Goal: Transaction & Acquisition: Obtain resource

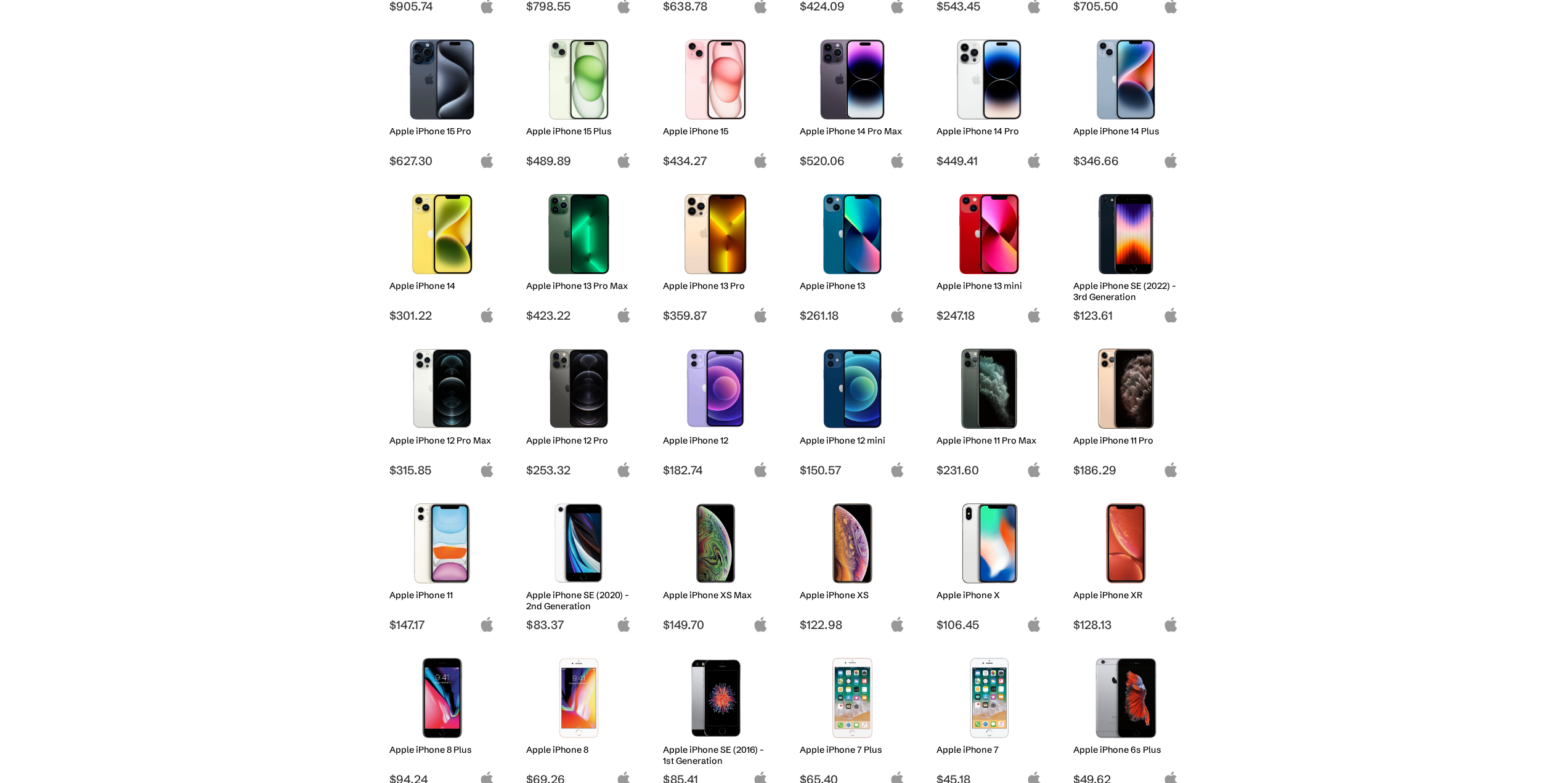
scroll to position [431, 0]
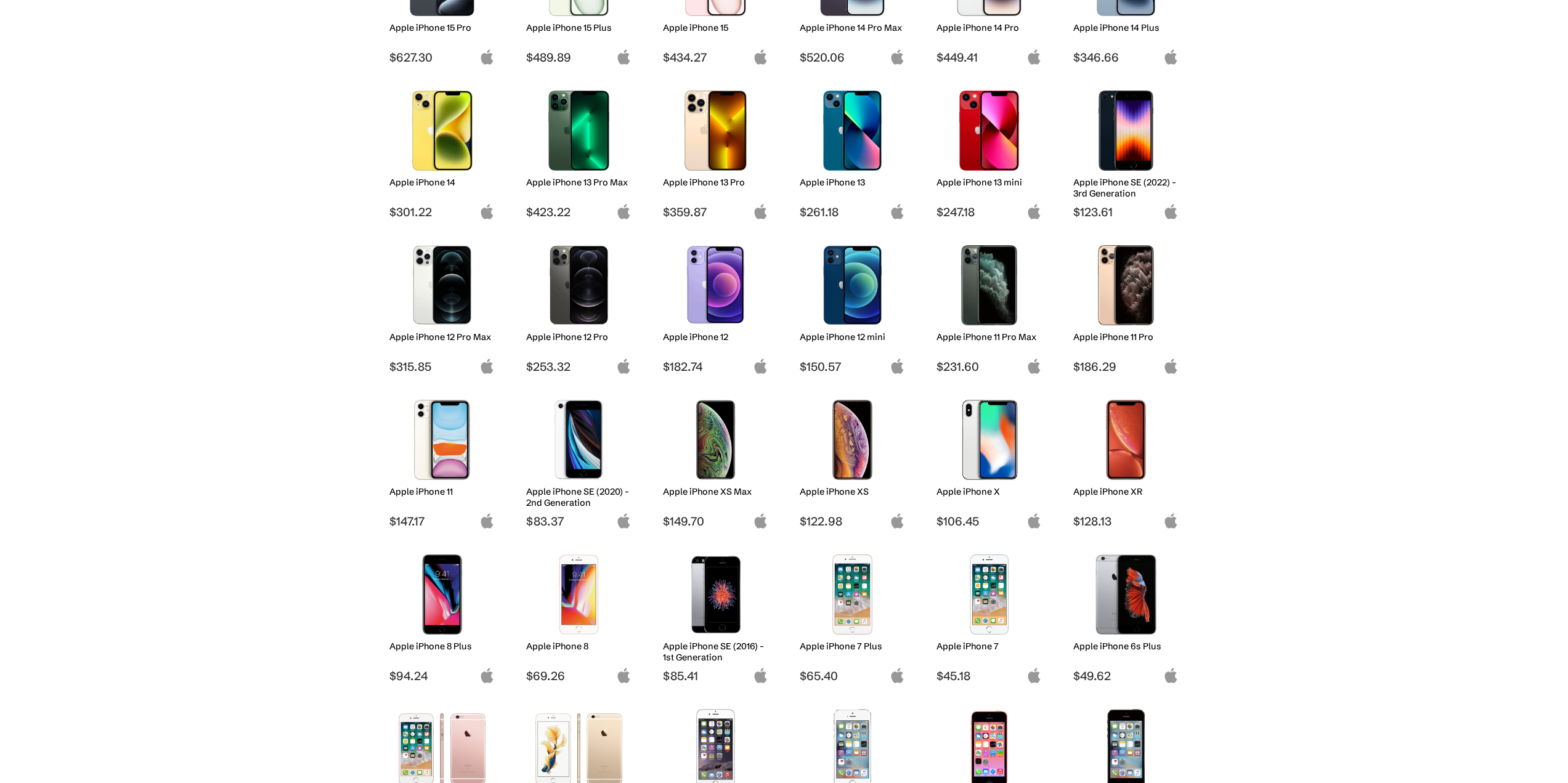
click at [461, 317] on img at bounding box center [442, 285] width 87 height 80
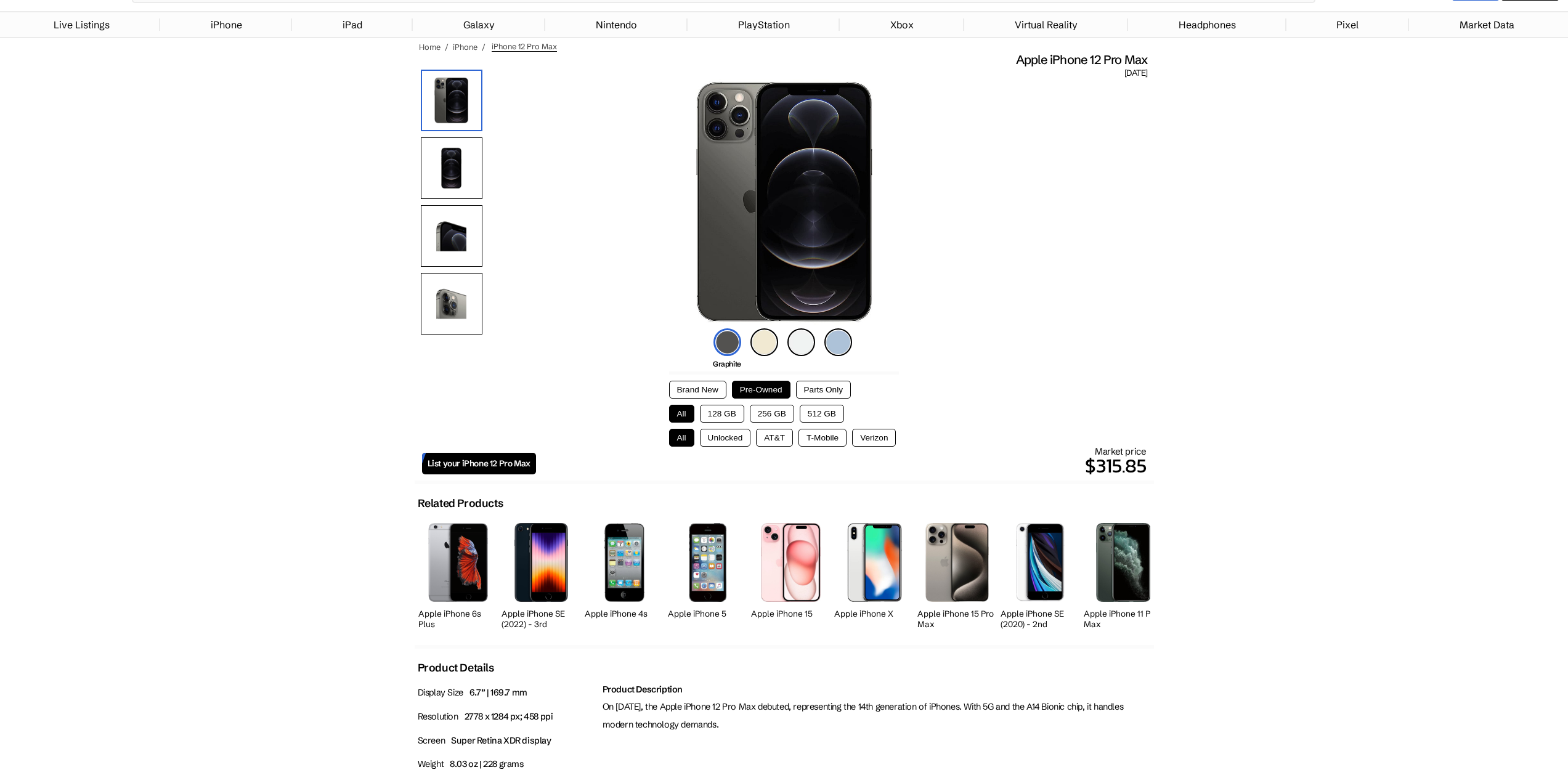
scroll to position [62, 0]
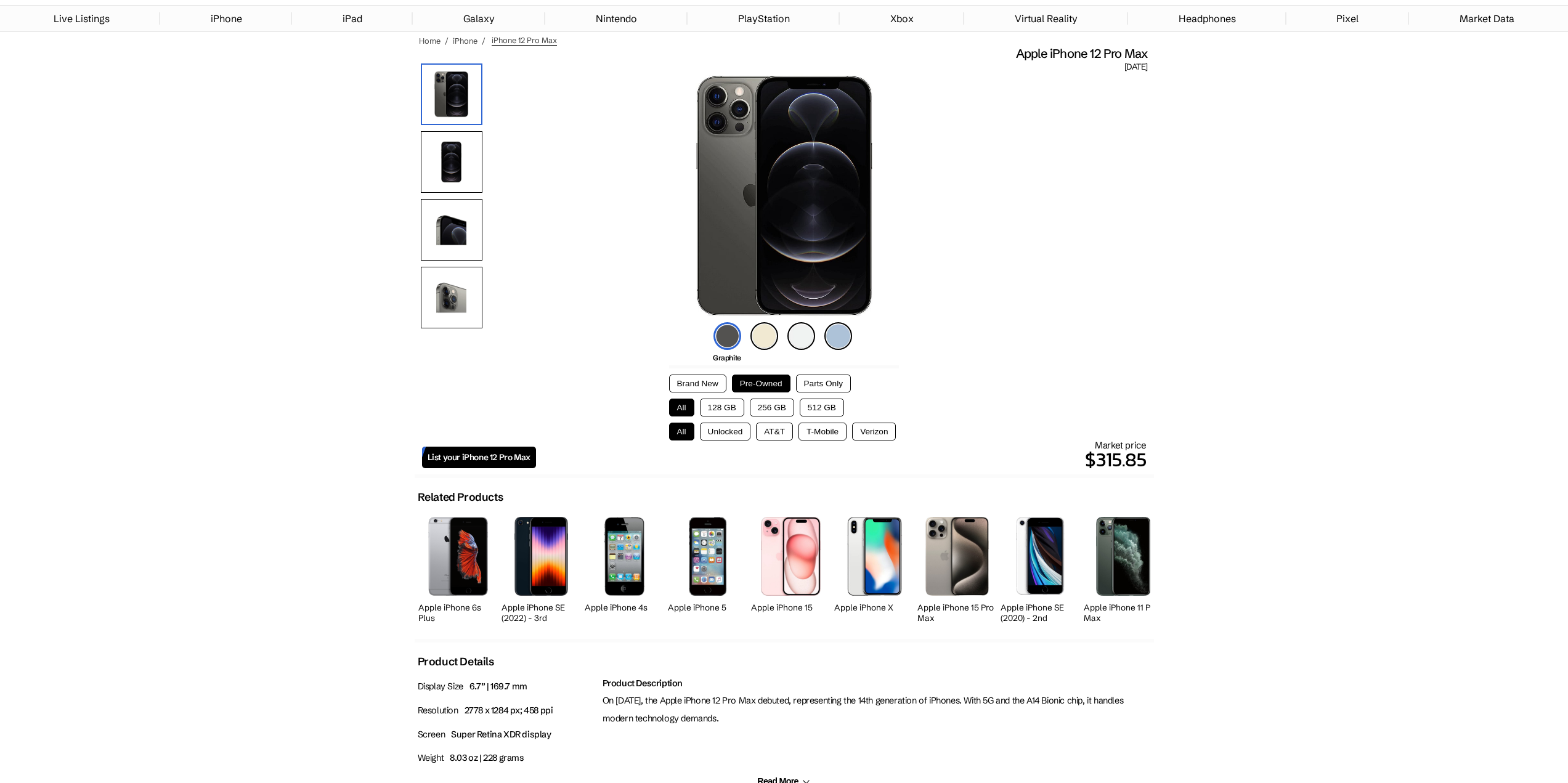
click at [834, 383] on button "Parts Only" at bounding box center [823, 383] width 55 height 18
click at [726, 409] on button "128 GB" at bounding box center [722, 407] width 44 height 18
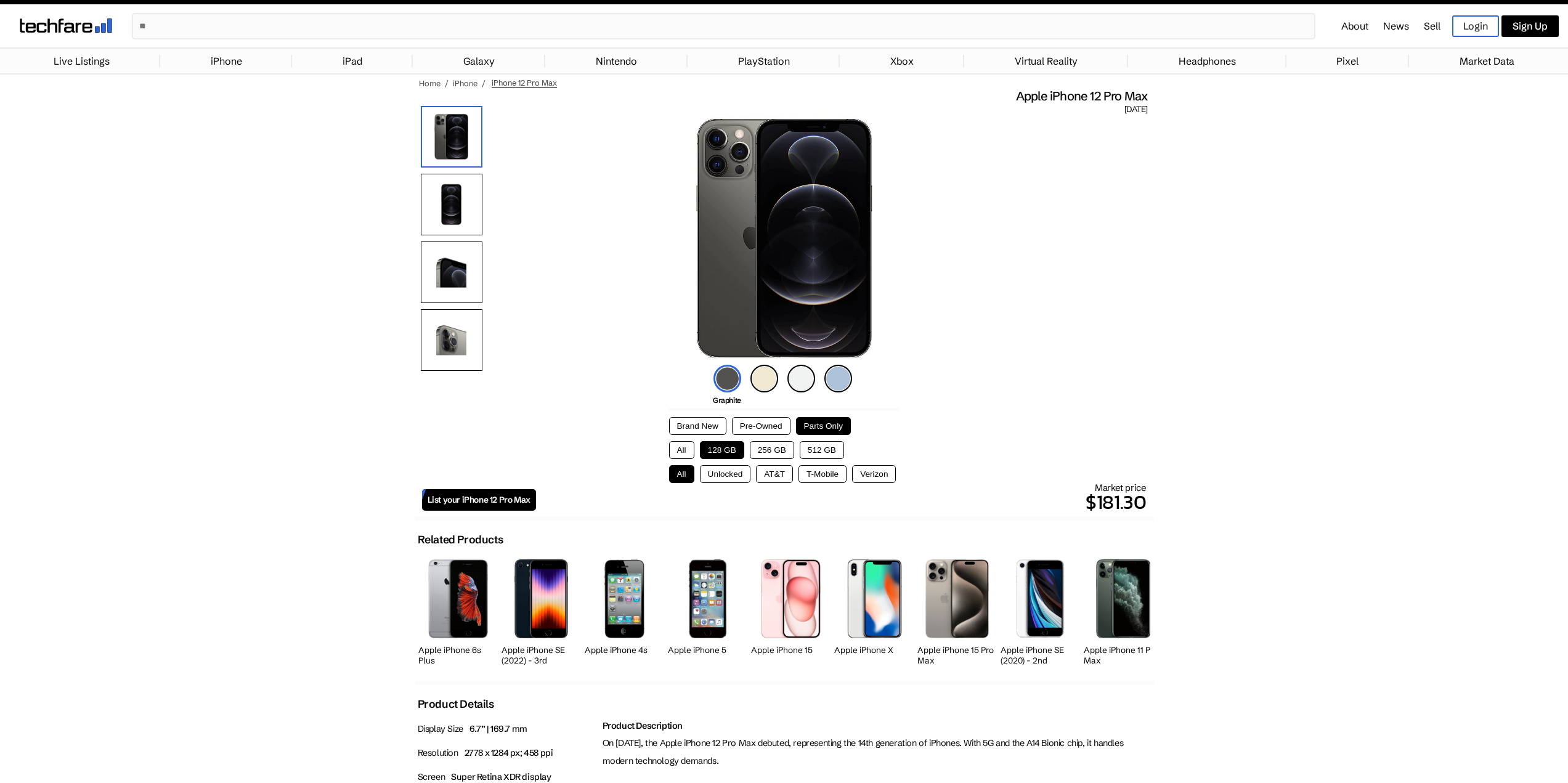
scroll to position [0, 0]
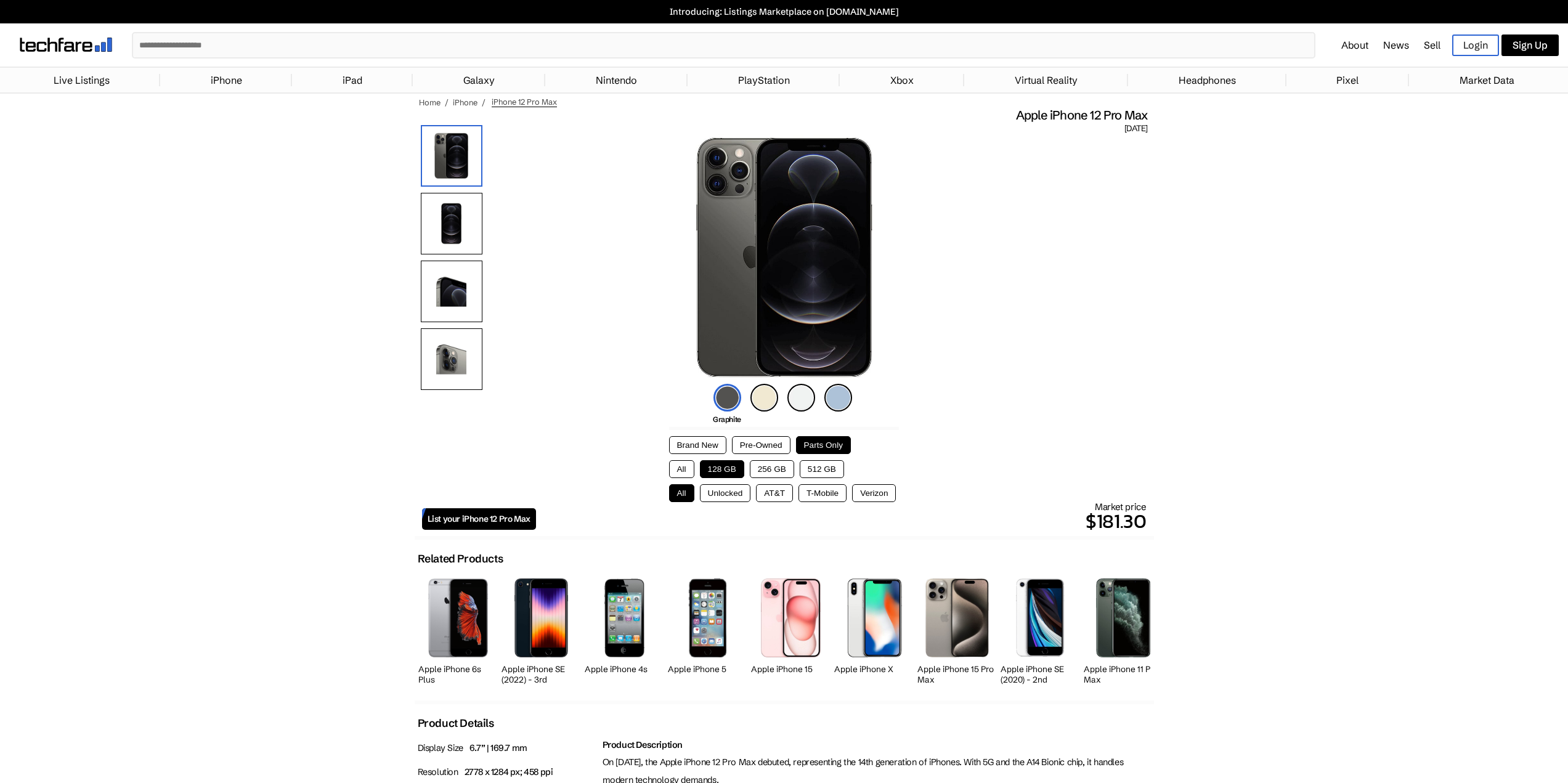
click at [468, 516] on span "List your iPhone 12 Pro Max" at bounding box center [479, 519] width 103 height 10
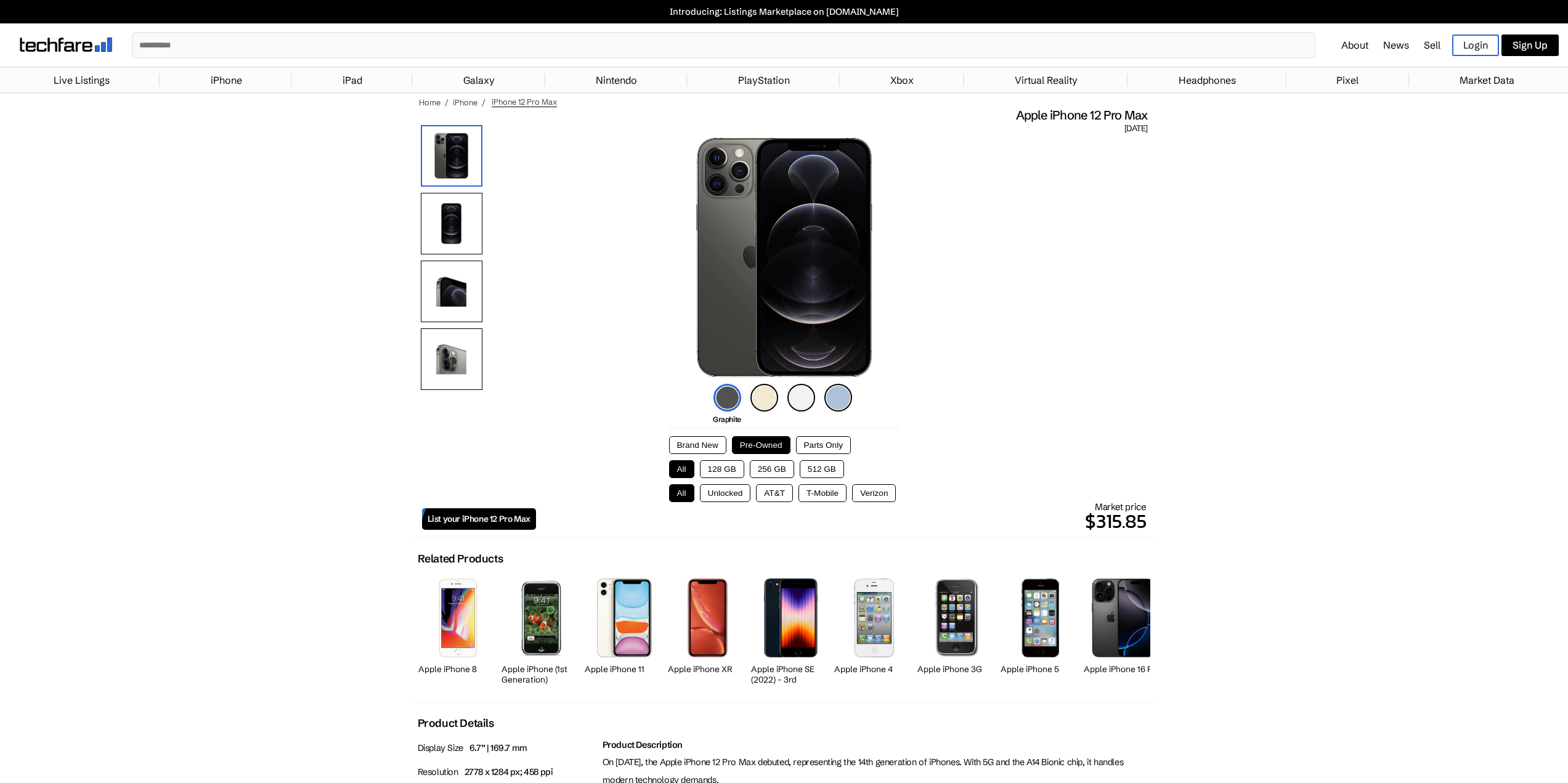
click at [108, 80] on link "Live Listings" at bounding box center [82, 80] width 69 height 24
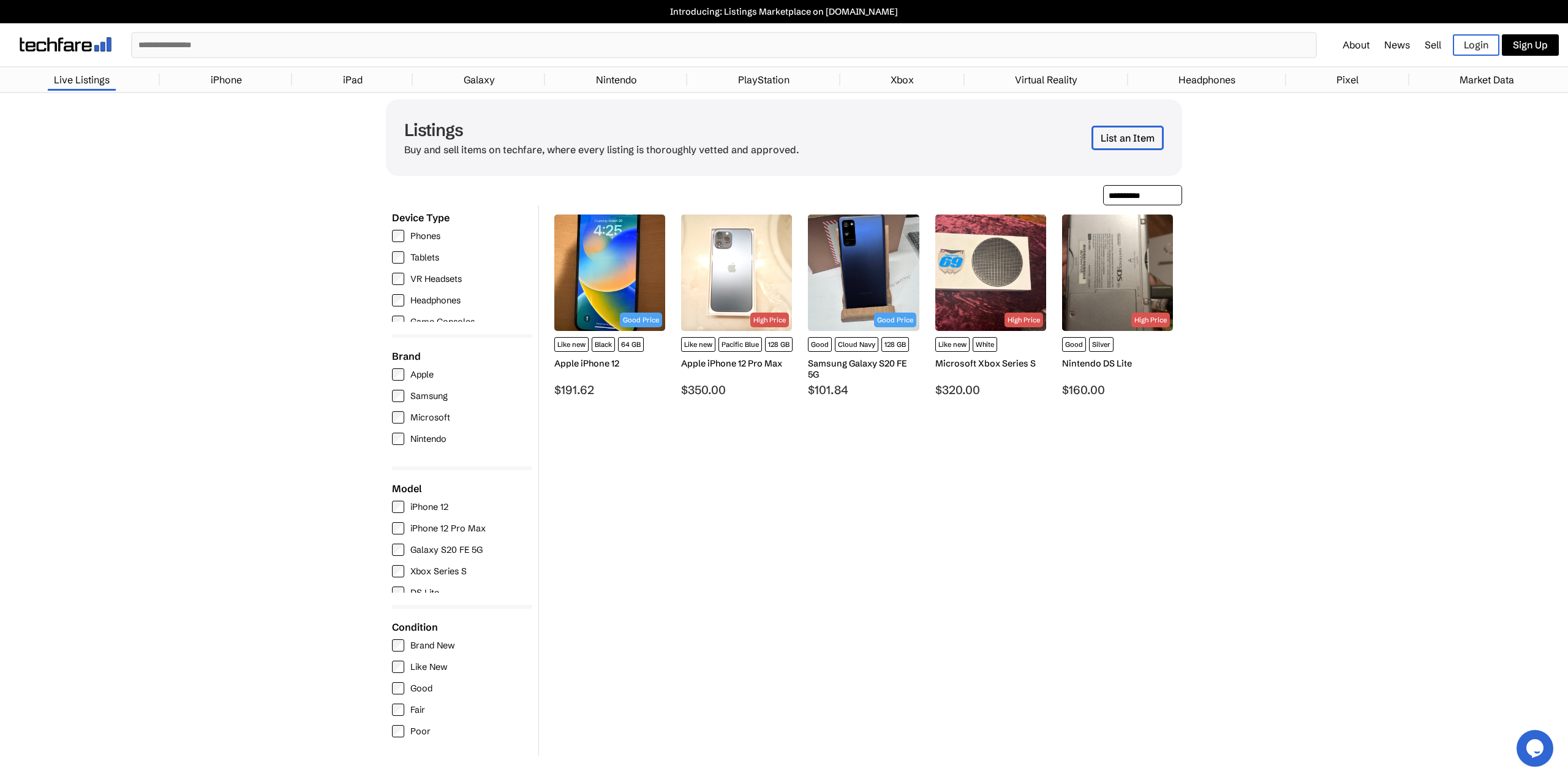
click at [612, 279] on img at bounding box center [610, 272] width 111 height 116
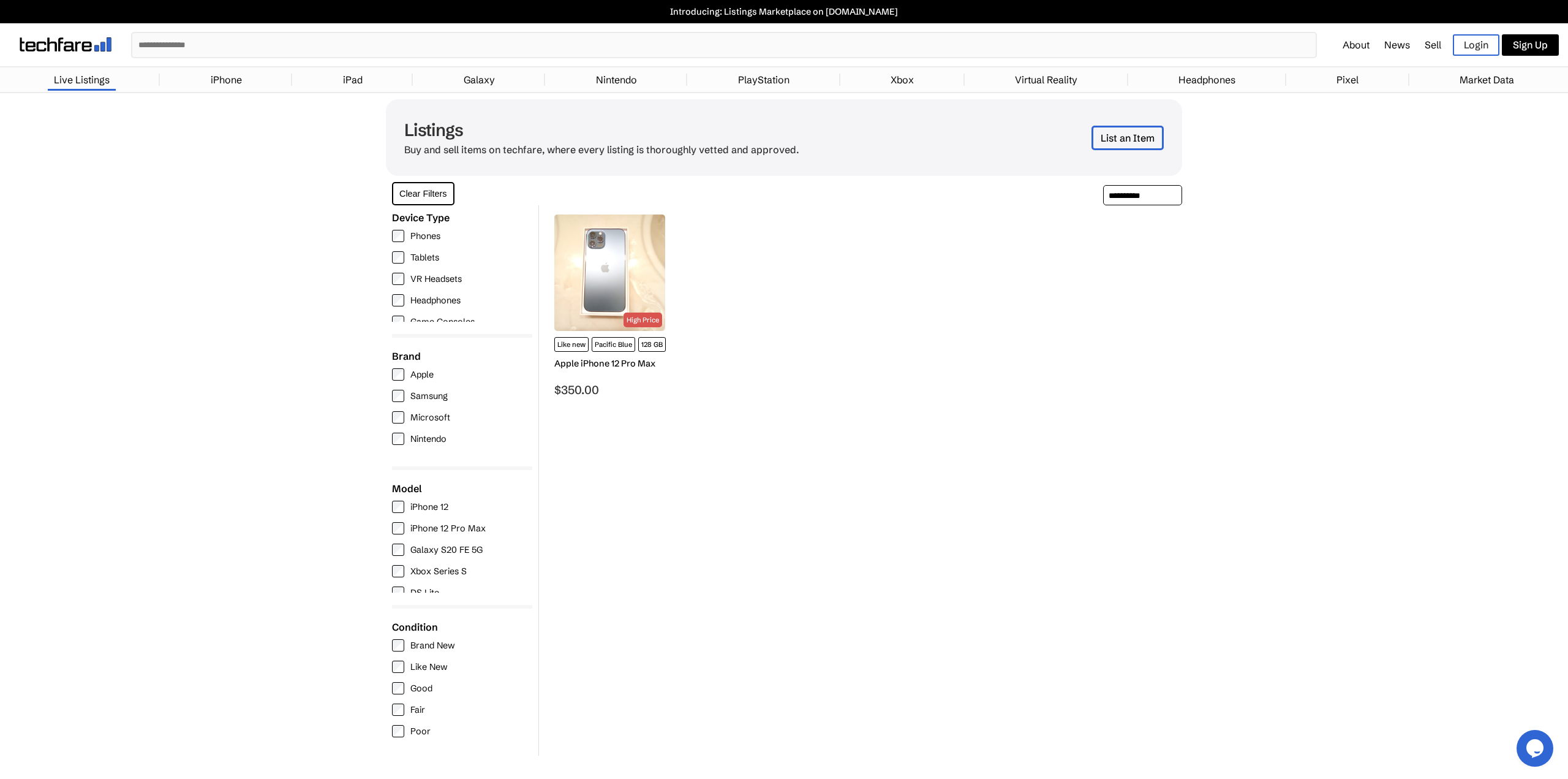
click at [606, 285] on img at bounding box center [610, 272] width 111 height 116
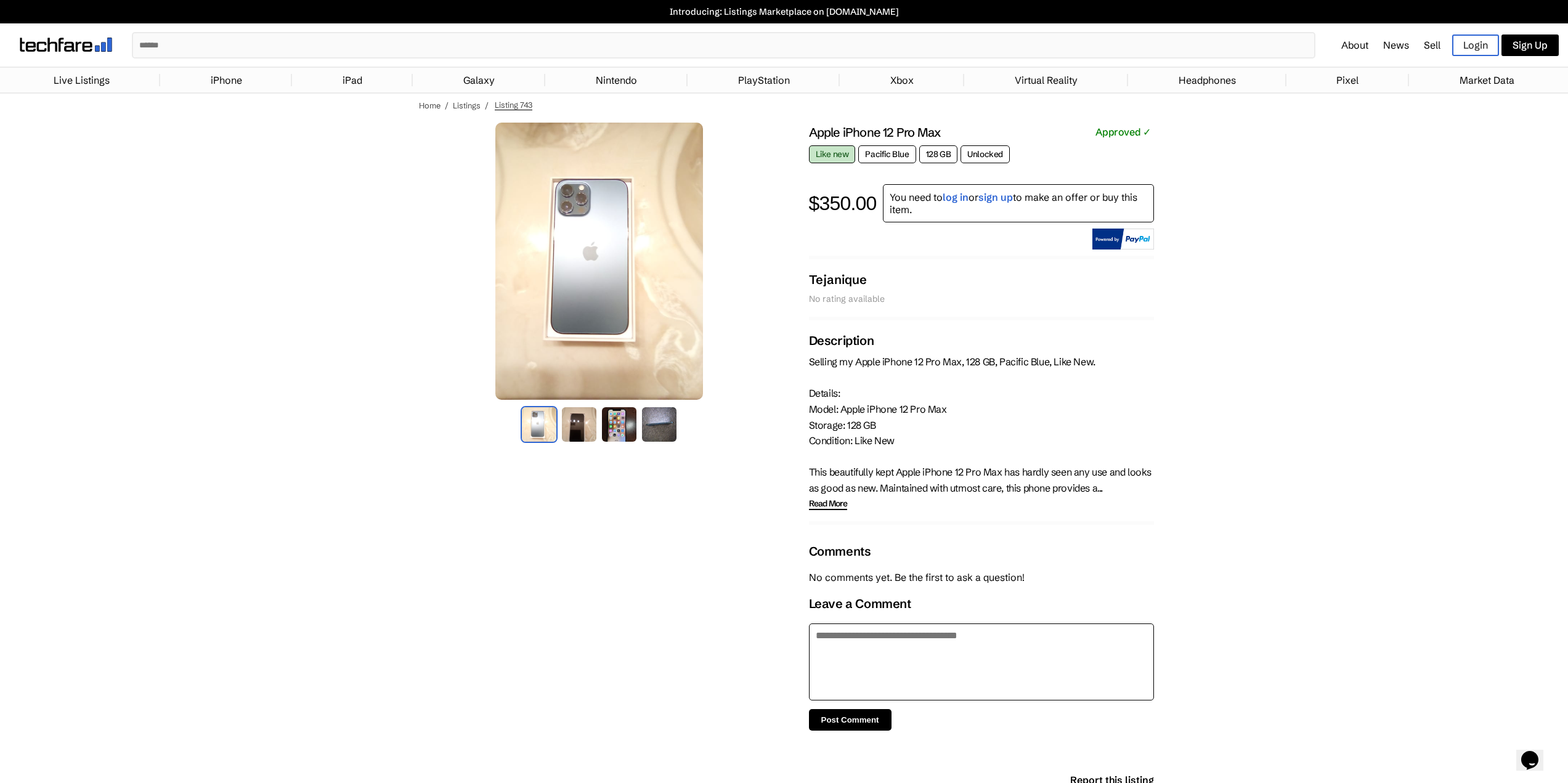
click at [583, 425] on img at bounding box center [579, 424] width 37 height 37
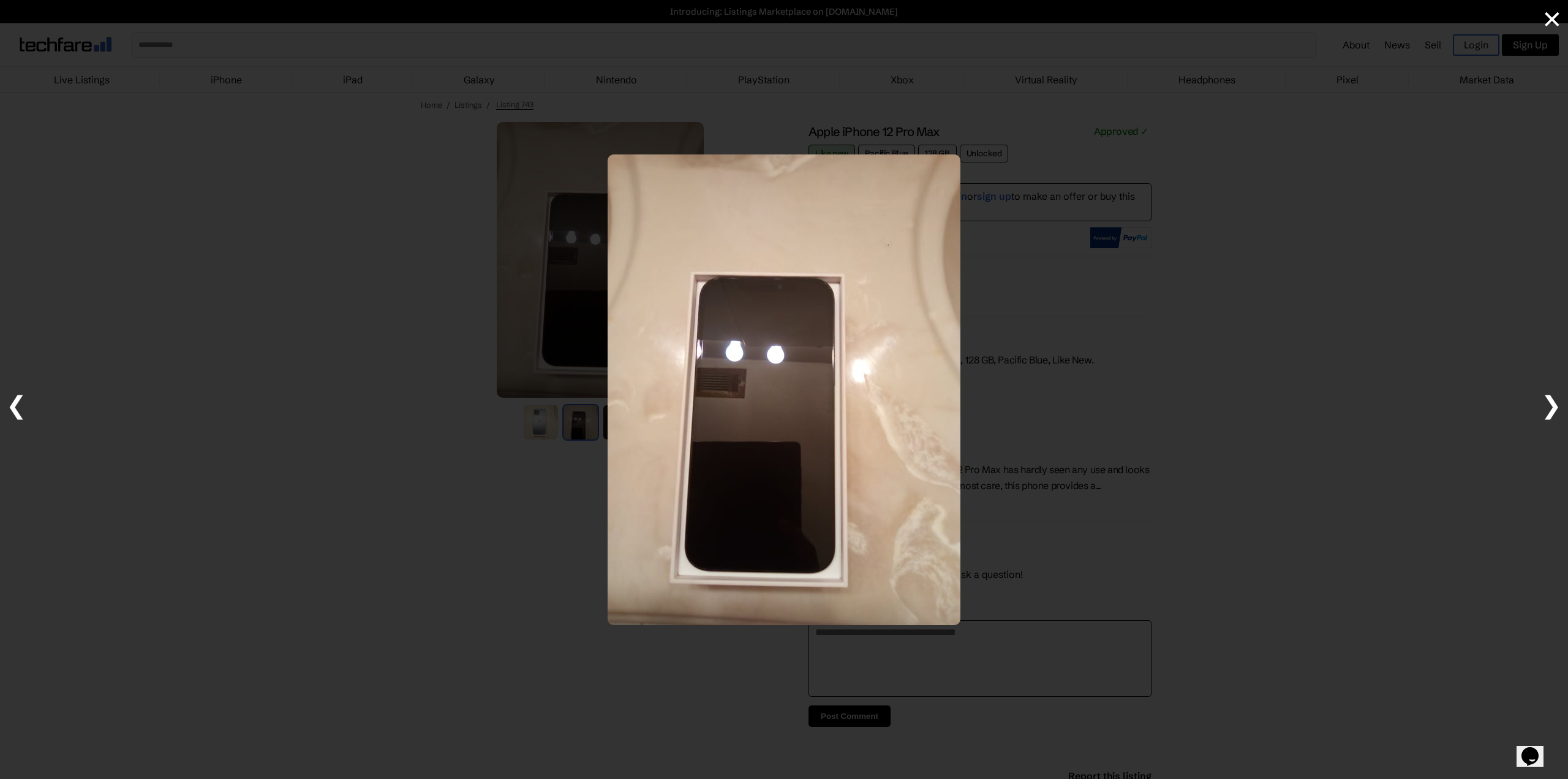
click at [556, 449] on div at bounding box center [784, 389] width 1568 height 779
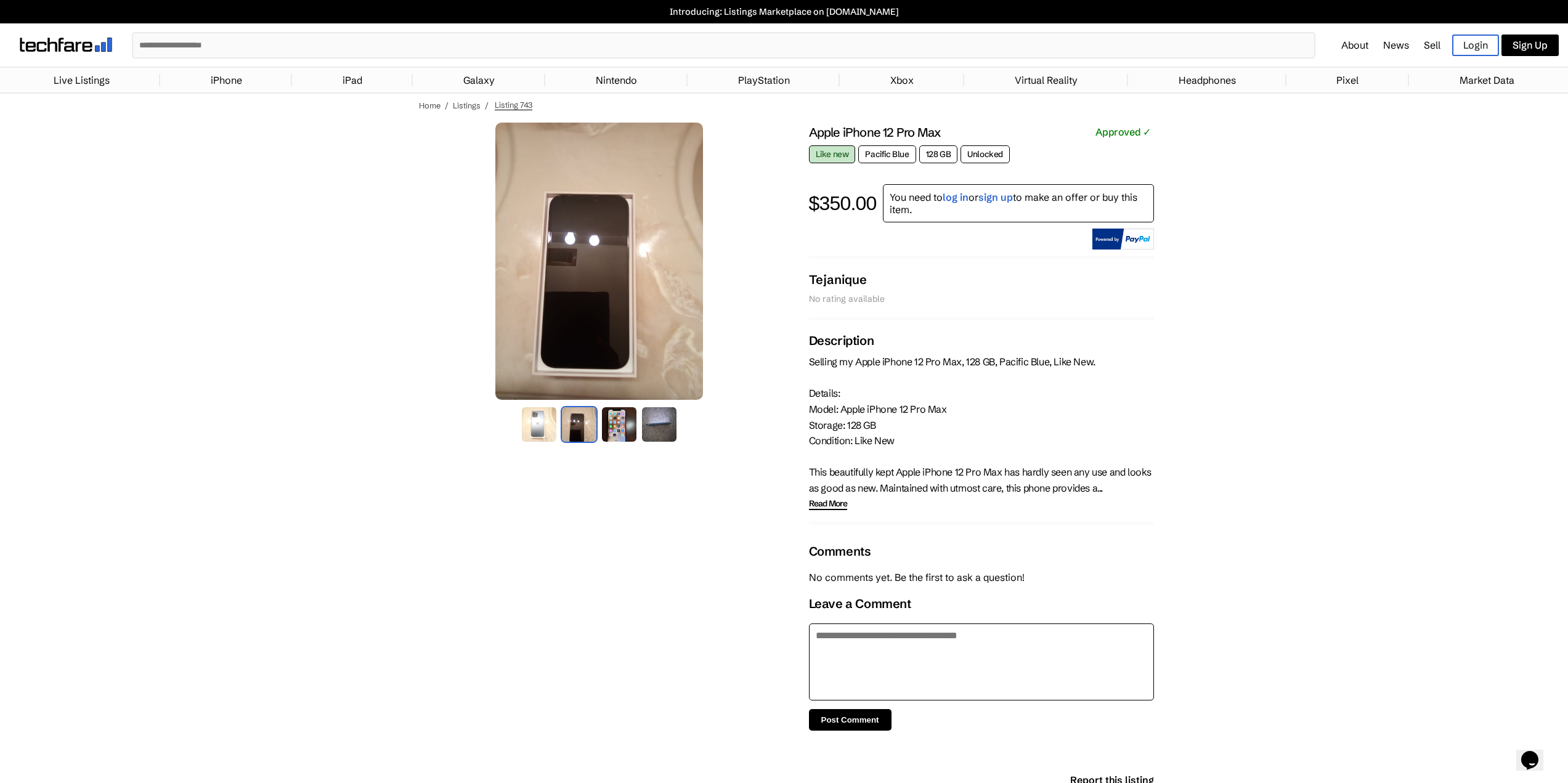
click at [629, 421] on img at bounding box center [619, 424] width 37 height 37
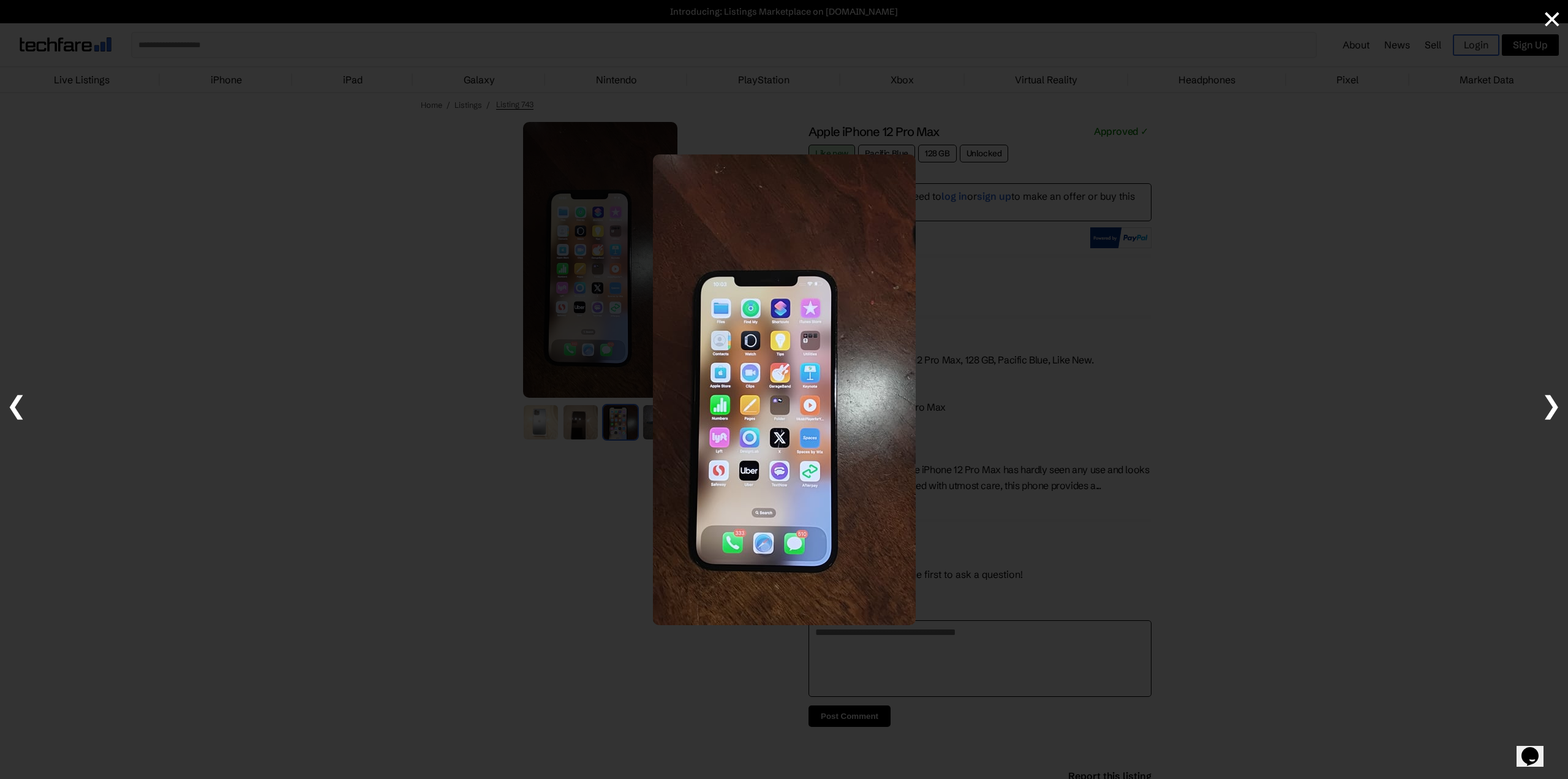
click at [532, 501] on div at bounding box center [784, 389] width 1568 height 779
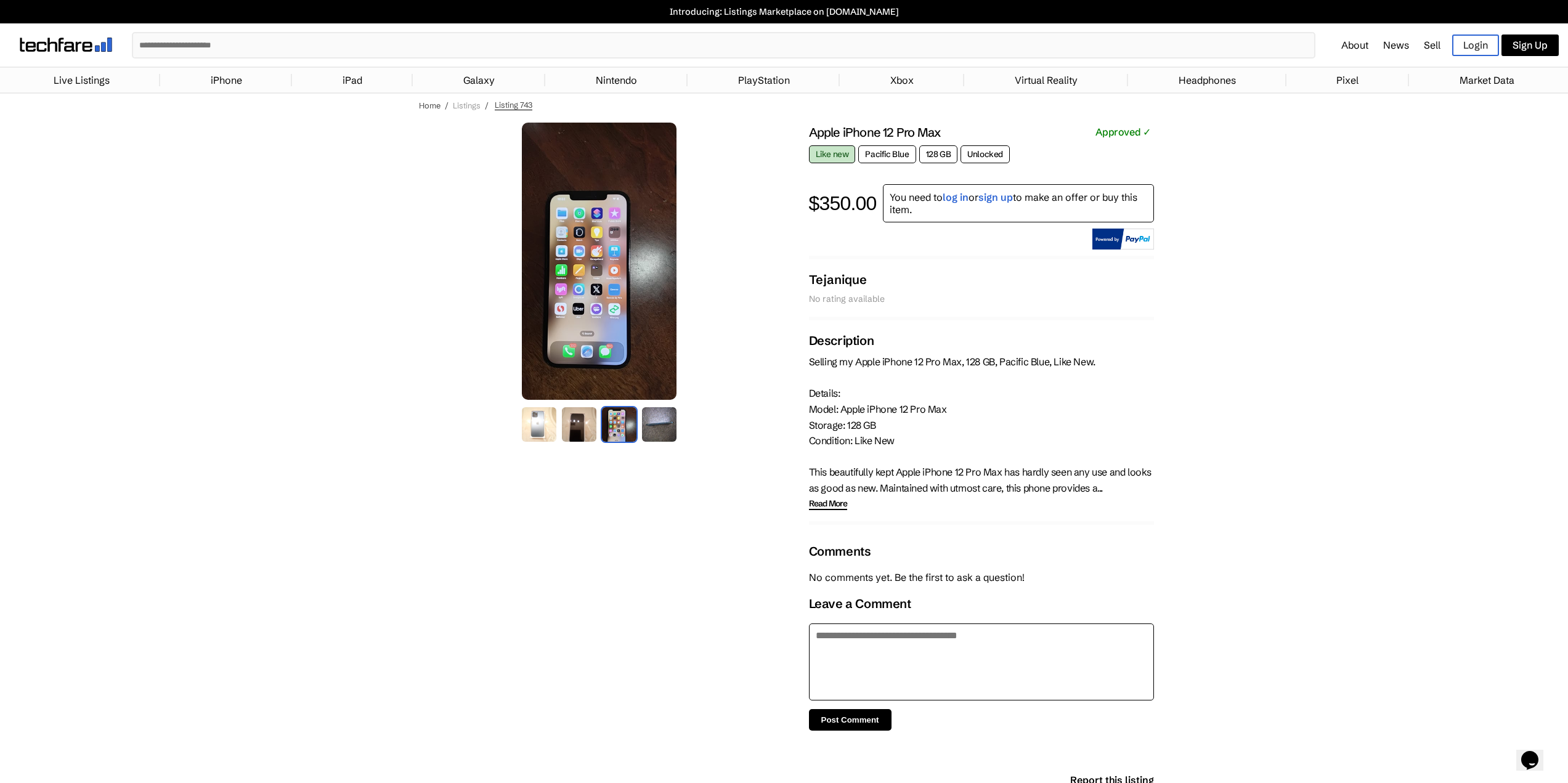
click at [464, 104] on link "Listings" at bounding box center [467, 105] width 28 height 10
